Goal: Information Seeking & Learning: Learn about a topic

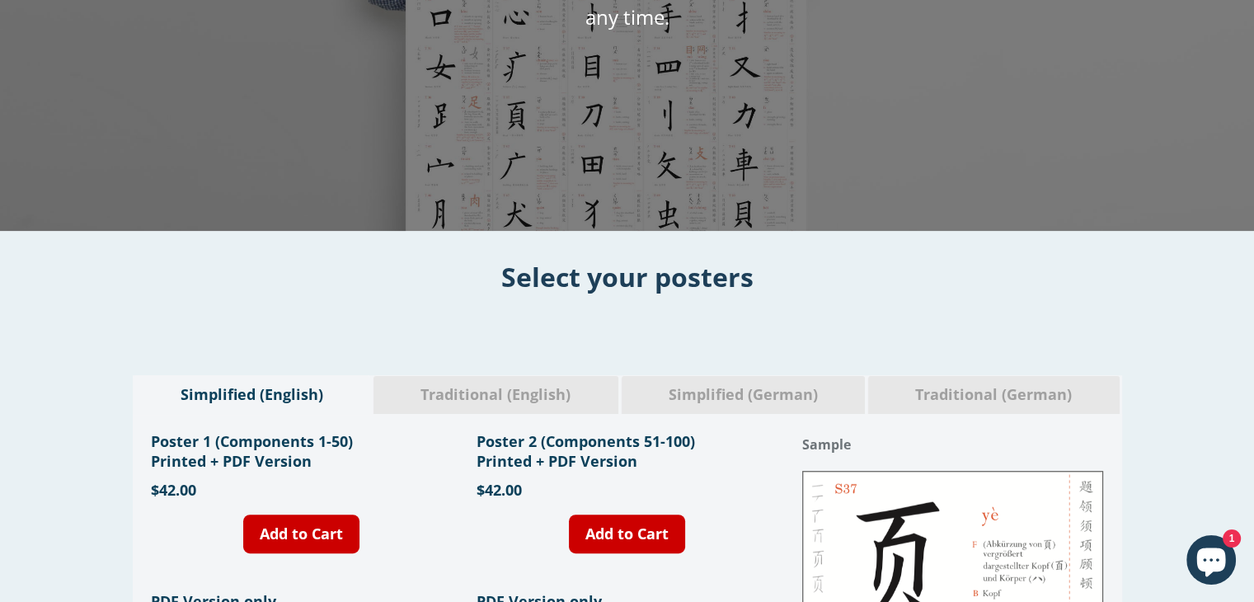
scroll to position [320, 0]
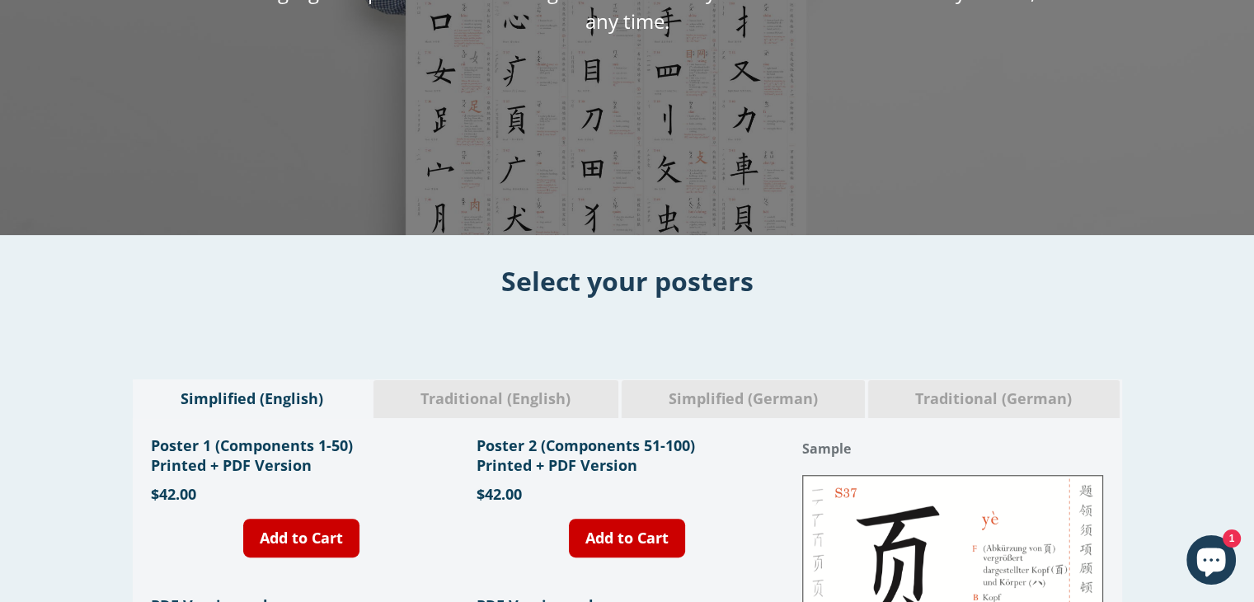
click at [513, 393] on span "Traditional (English)" at bounding box center [496, 398] width 220 height 21
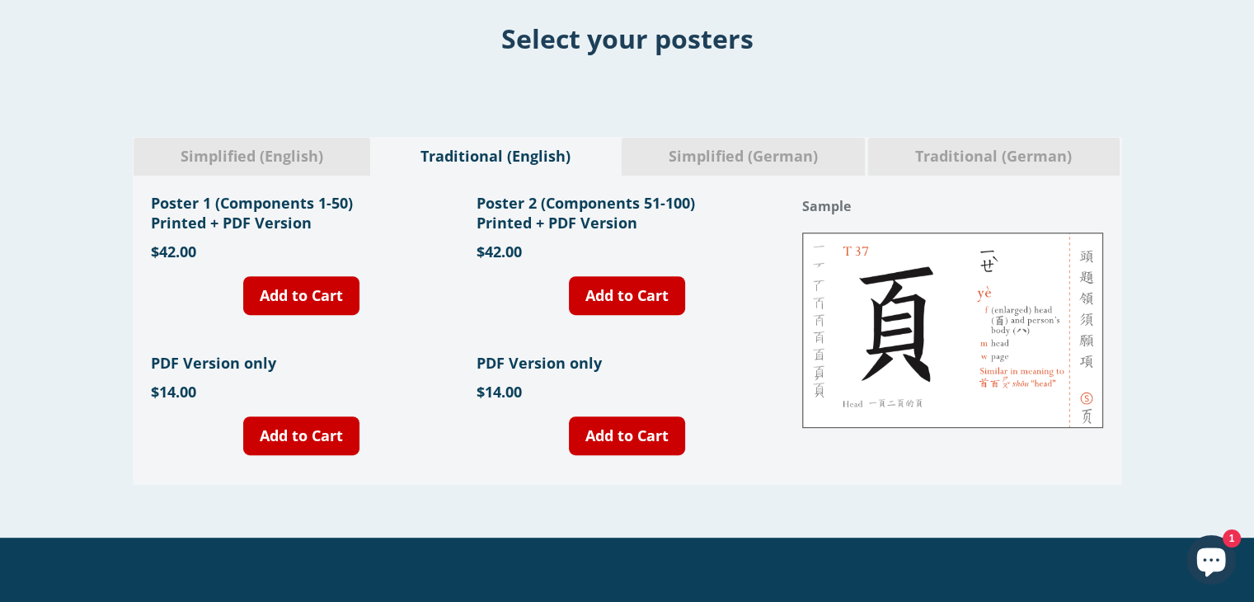
scroll to position [564, 0]
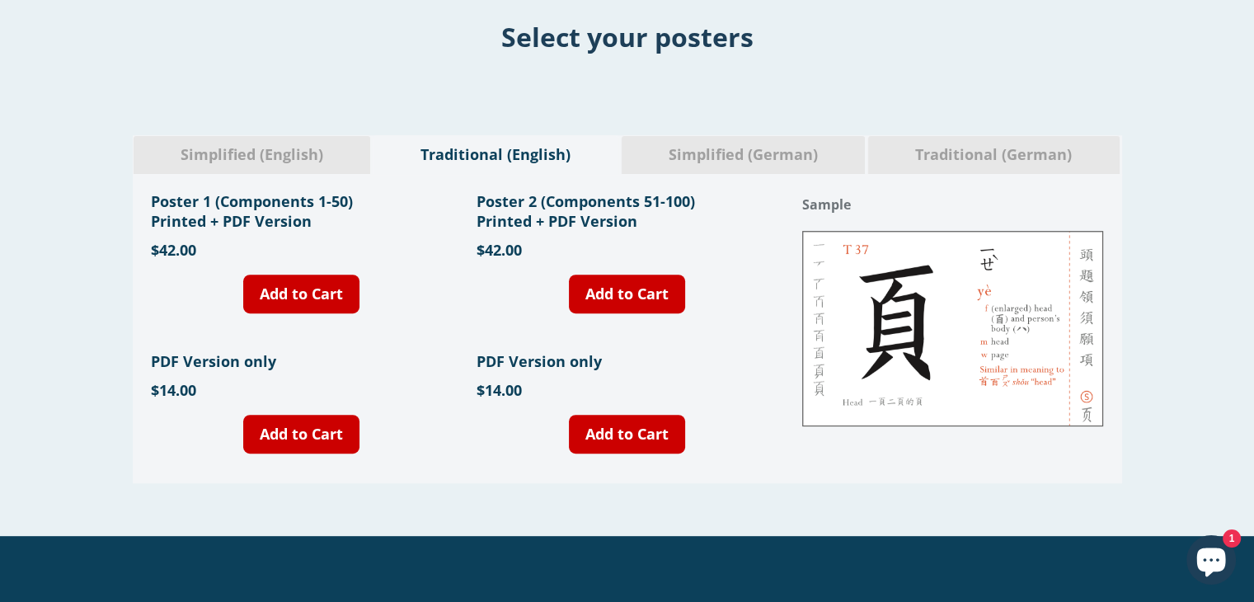
click at [808, 154] on span "Simplified (German)" at bounding box center [743, 154] width 219 height 21
